Goal: Information Seeking & Learning: Understand process/instructions

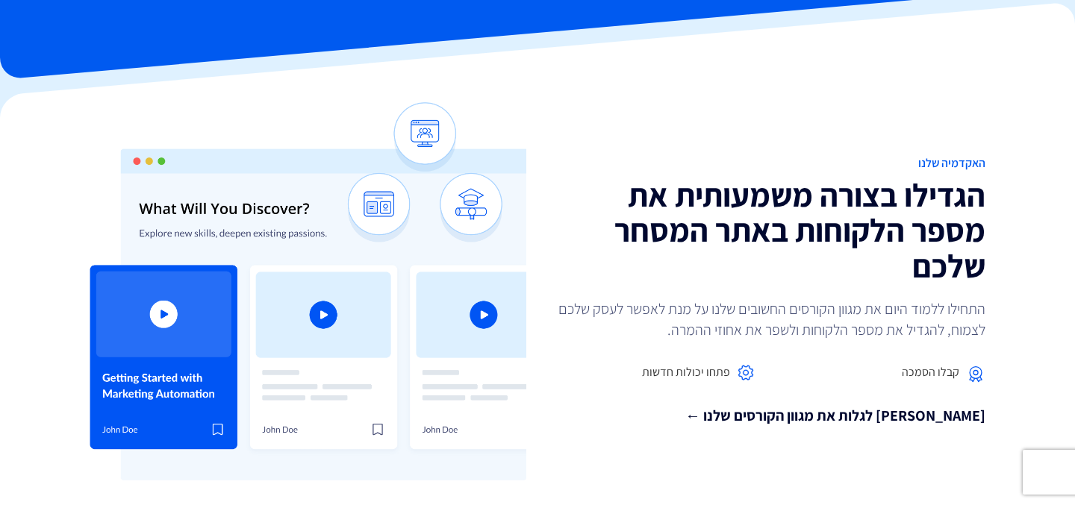
scroll to position [135, 0]
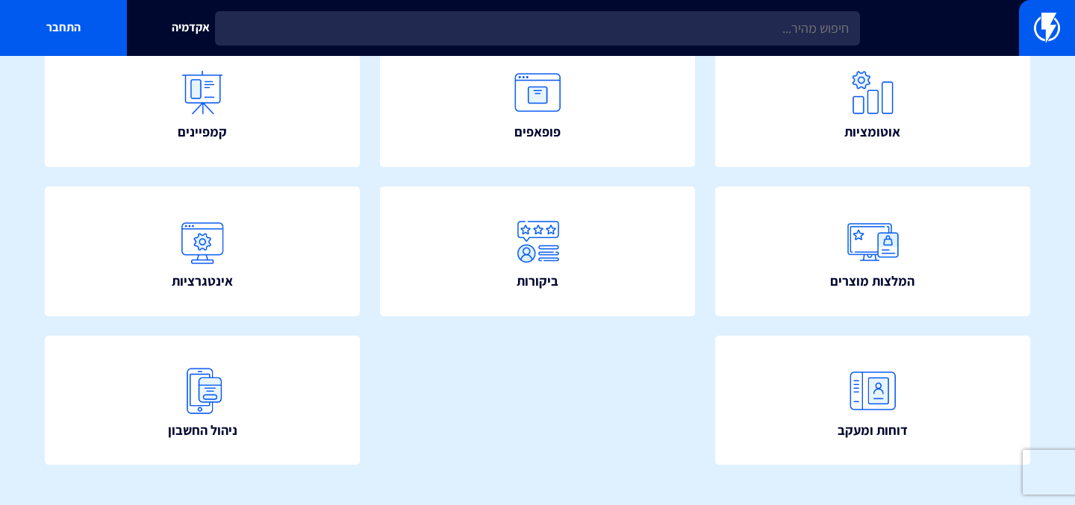
scroll to position [339, 0]
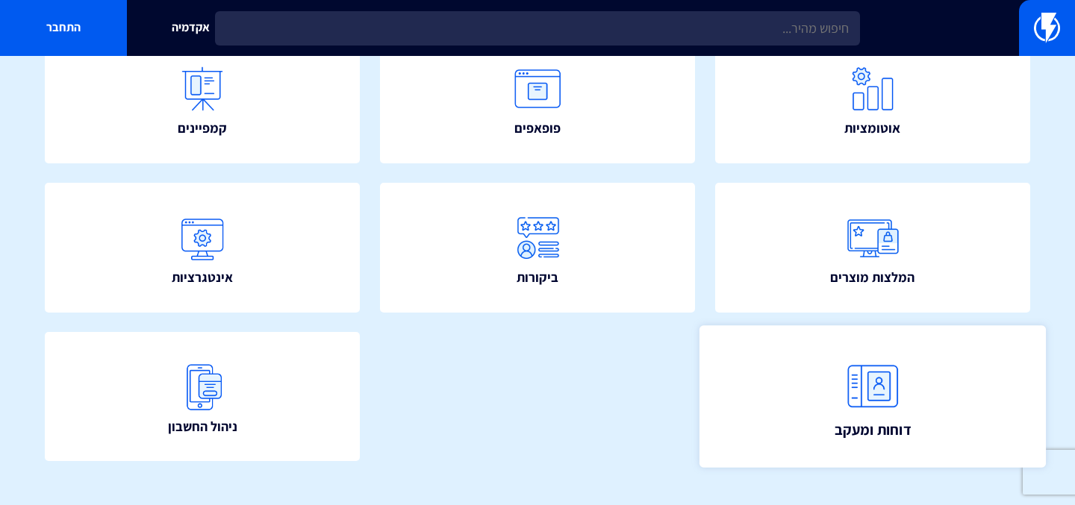
click at [834, 400] on link "דוחות ומעקב" at bounding box center [871, 396] width 347 height 143
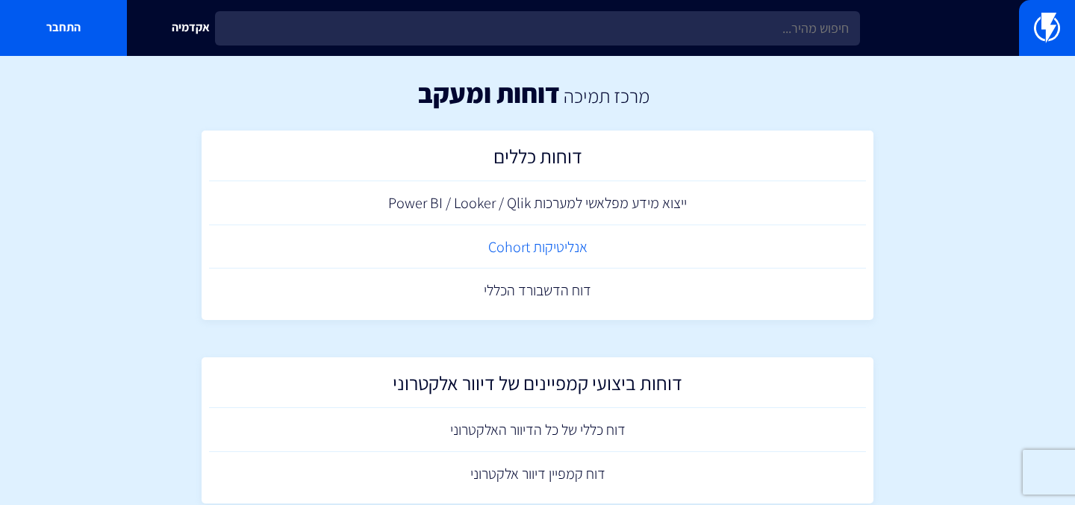
click at [537, 247] on link "אנליטיקות Cohort" at bounding box center [537, 247] width 657 height 44
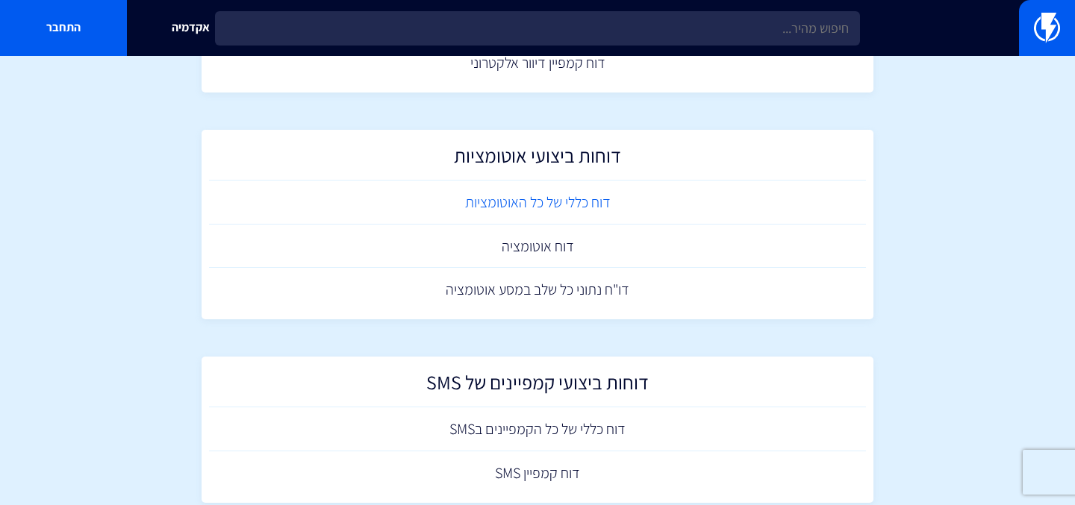
scroll to position [407, 0]
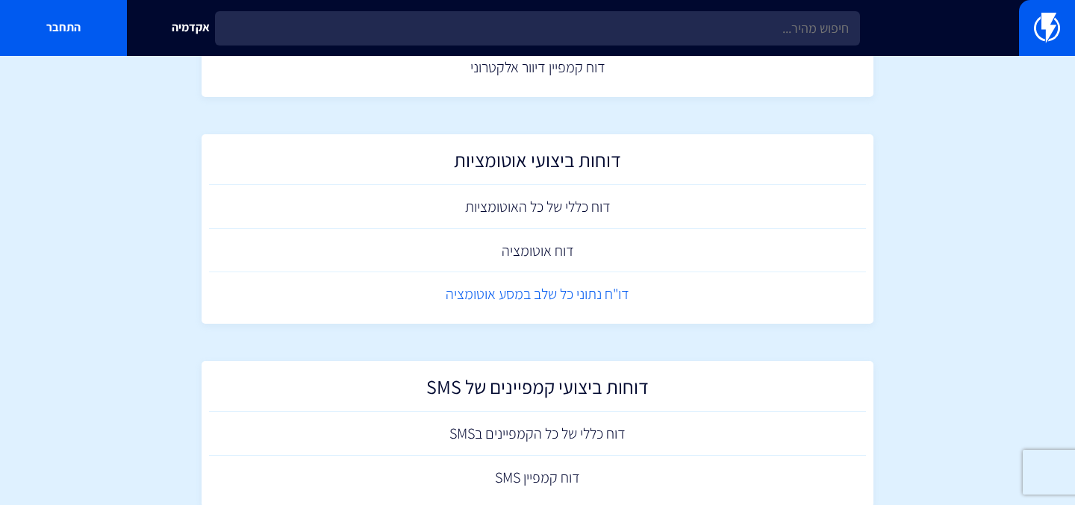
click at [543, 298] on link "דו"ח נתוני כל שלב במסע אוטומציה" at bounding box center [537, 294] width 657 height 44
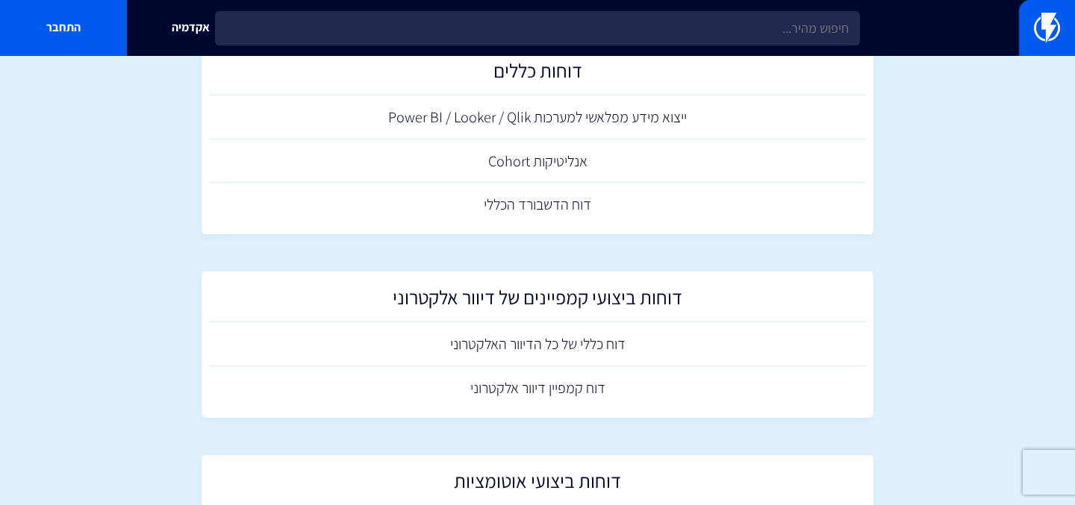
scroll to position [0, 0]
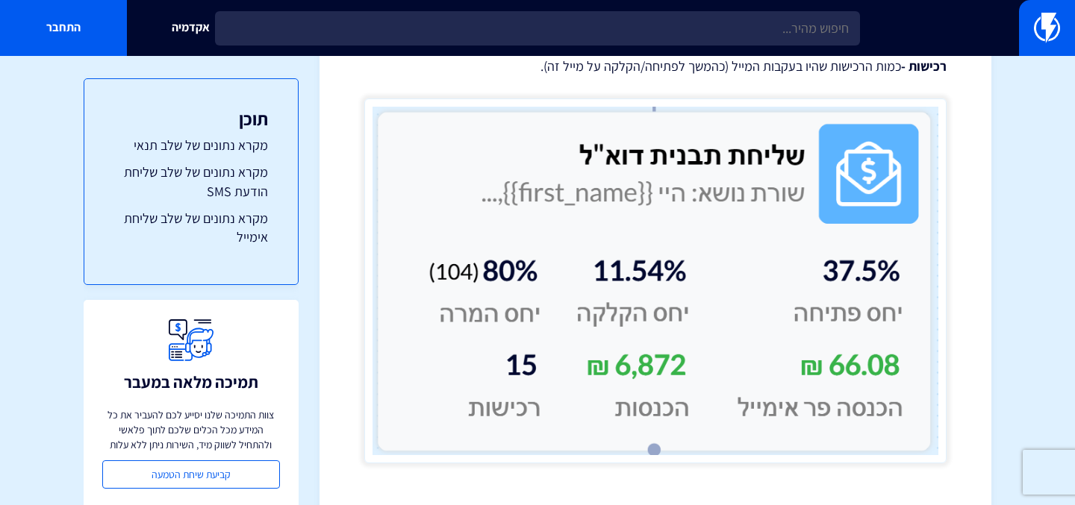
scroll to position [2773, 0]
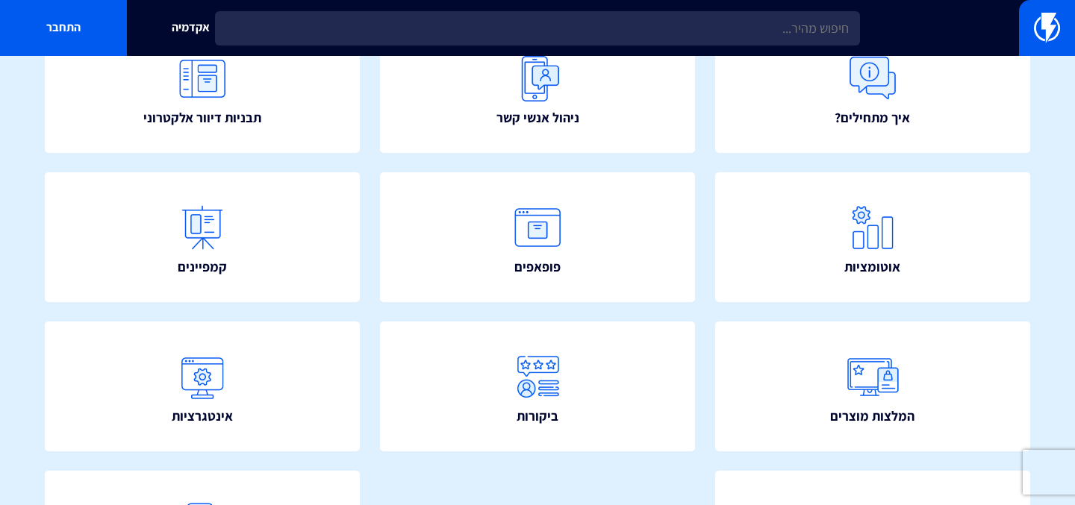
scroll to position [160, 0]
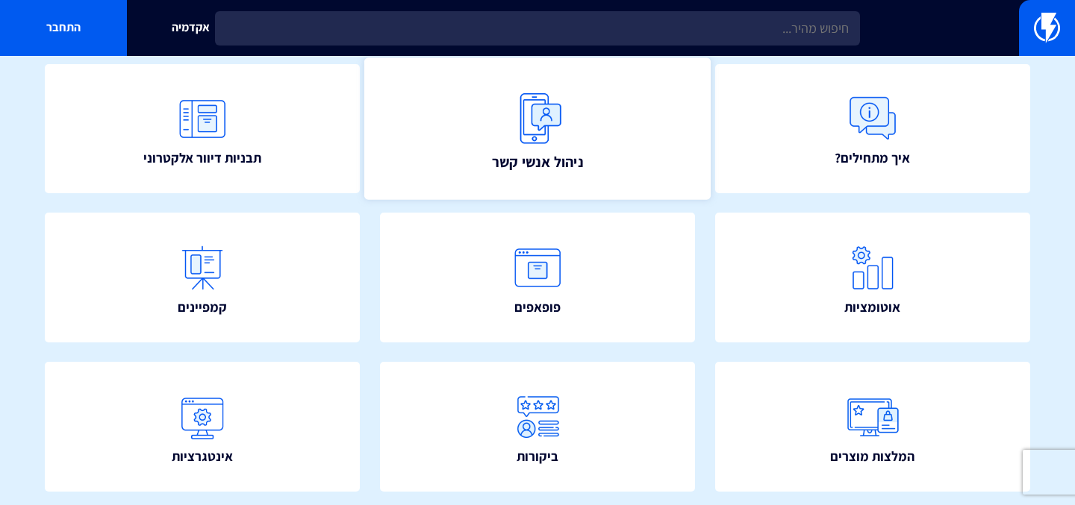
click at [519, 126] on img at bounding box center [537, 118] width 66 height 66
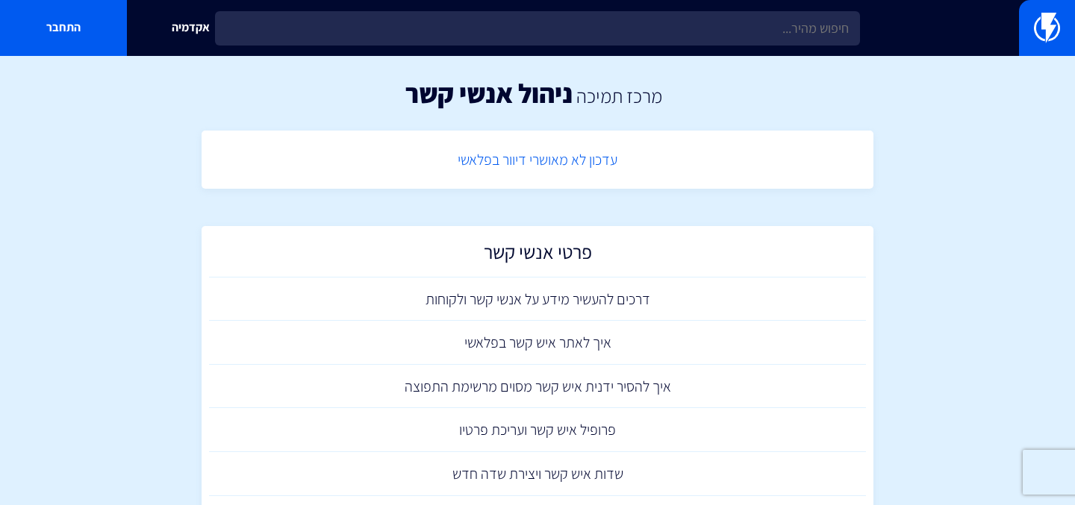
click at [527, 154] on link "עדכון לא מאושרי דיוור בפלאשי" at bounding box center [537, 160] width 657 height 44
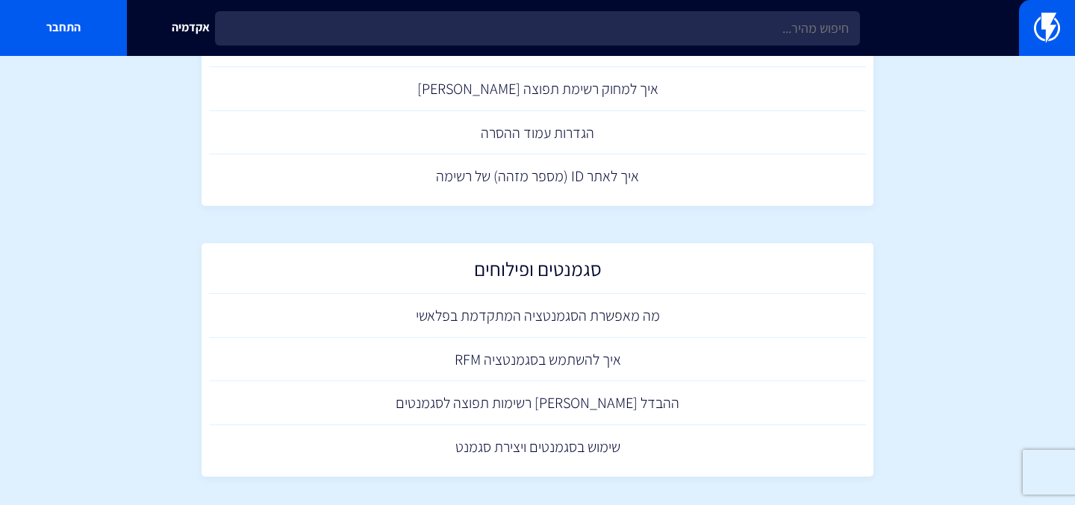
scroll to position [751, 0]
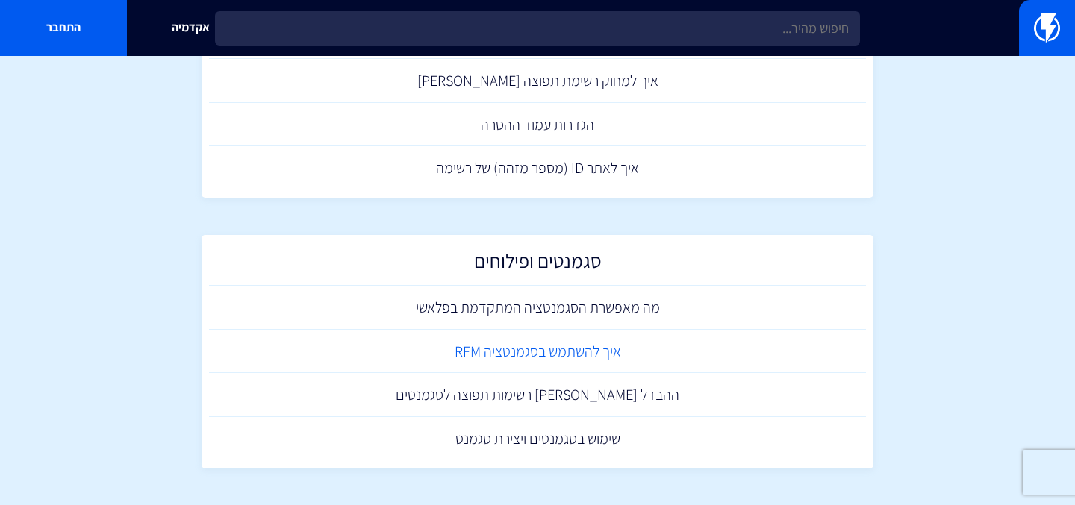
click at [498, 354] on link "איך להשתמש בסגמנטציה RFM" at bounding box center [537, 352] width 657 height 44
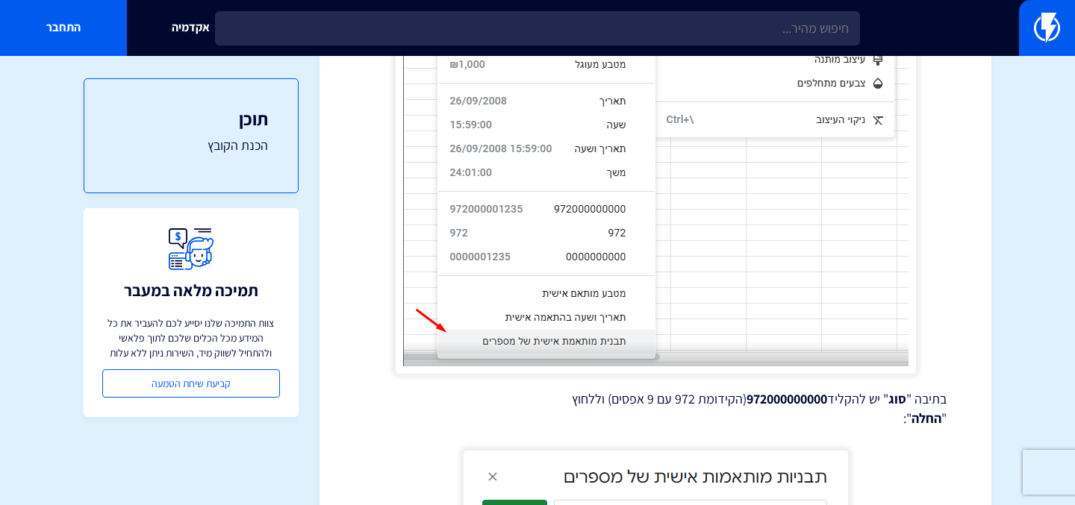
scroll to position [4017, 0]
